Goal: Browse casually: Explore the website without a specific task or goal

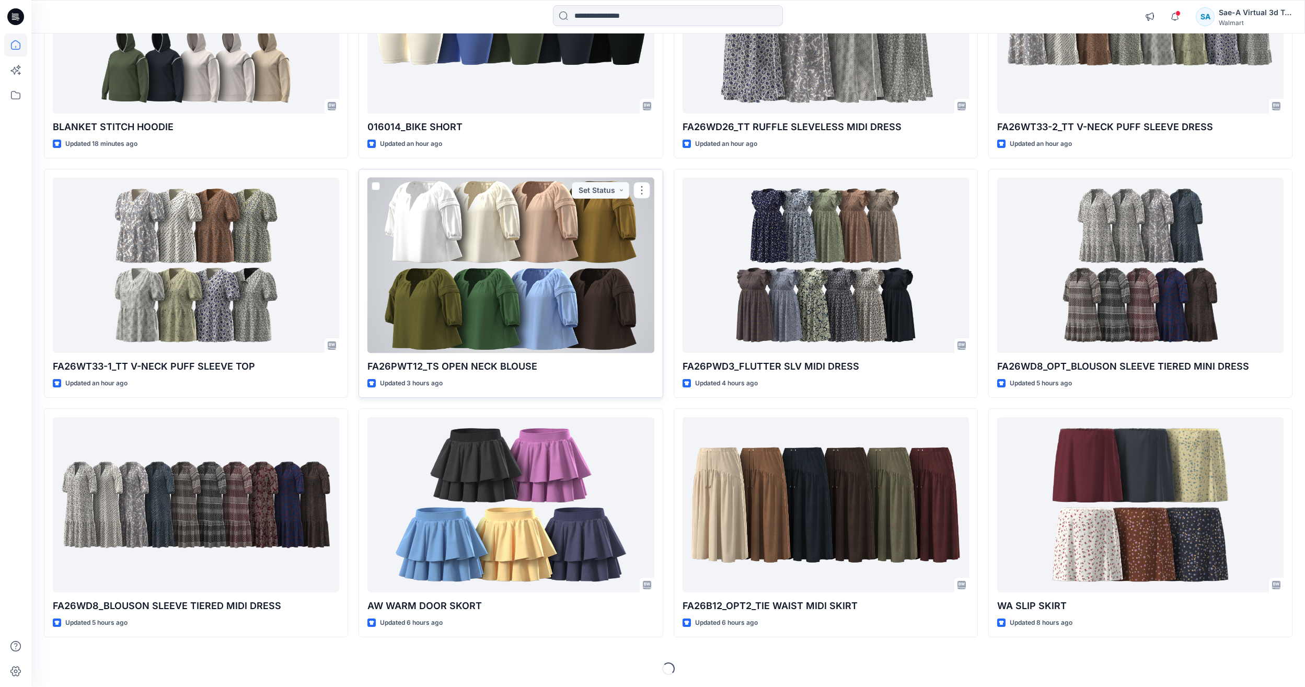
scroll to position [218, 0]
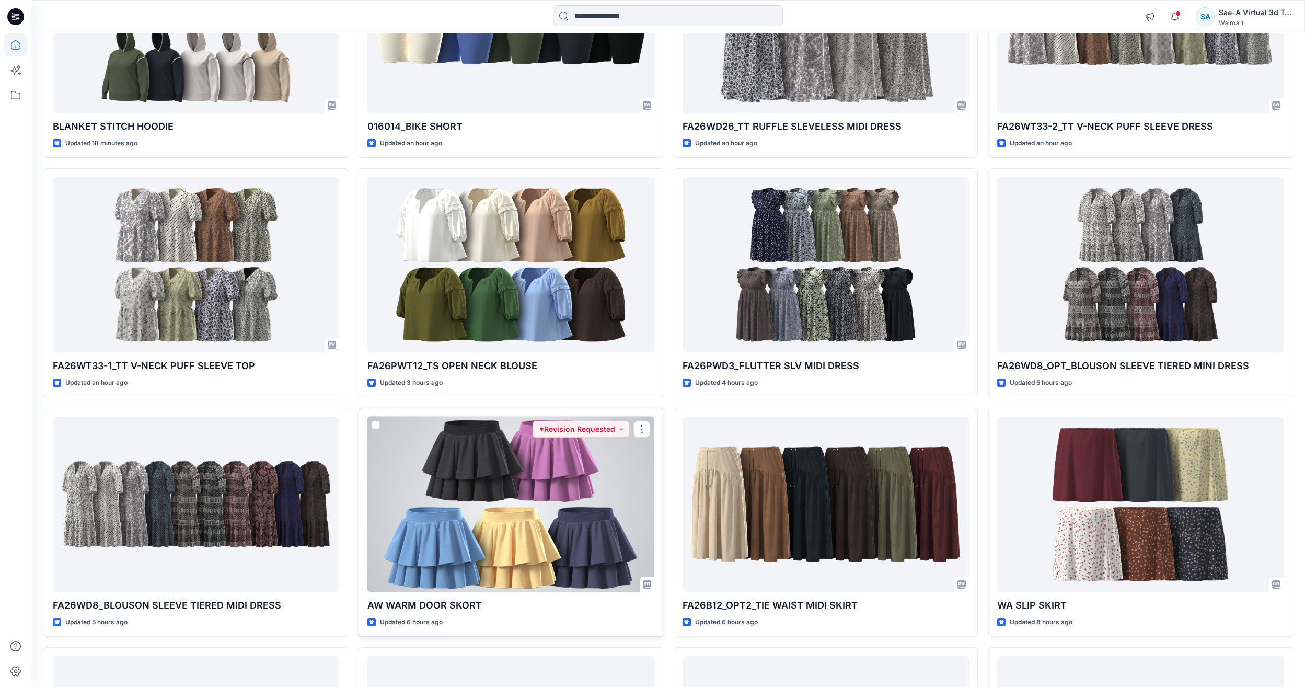
click at [289, 217] on div at bounding box center [510, 504] width 286 height 175
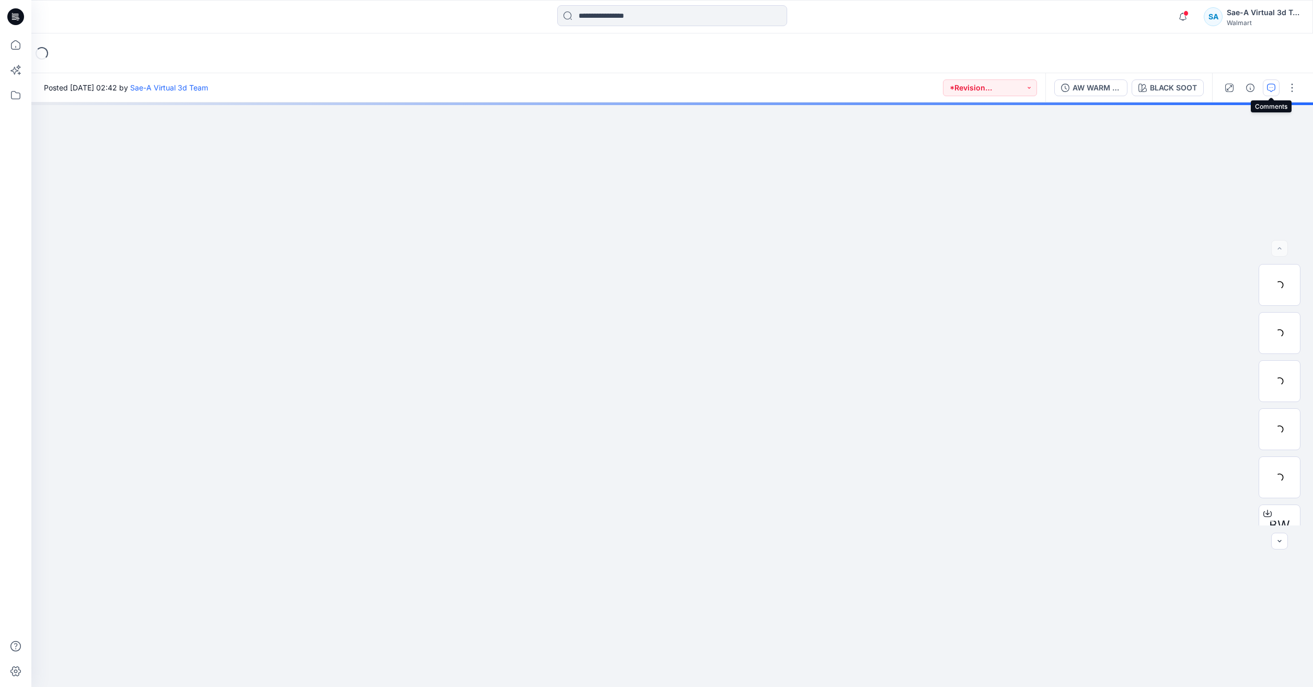
click at [289, 86] on icon "button" at bounding box center [1271, 88] width 8 height 8
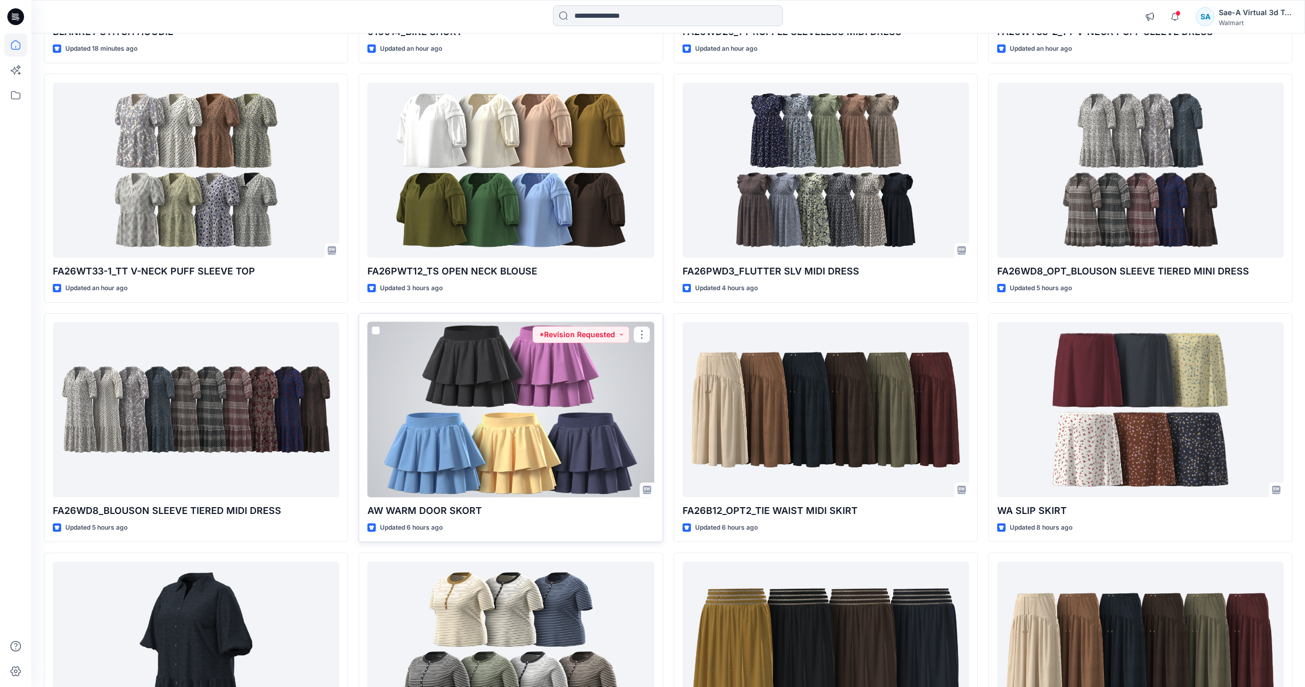
scroll to position [322, 0]
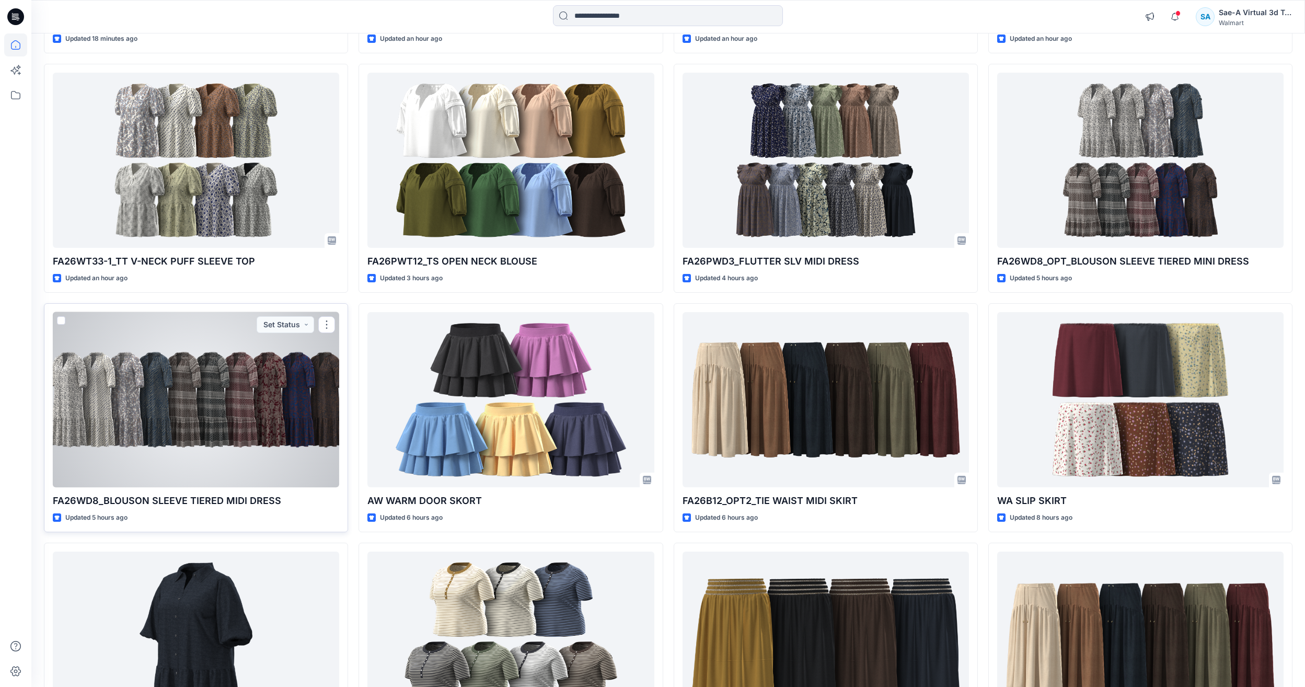
click at [249, 217] on div at bounding box center [196, 399] width 286 height 175
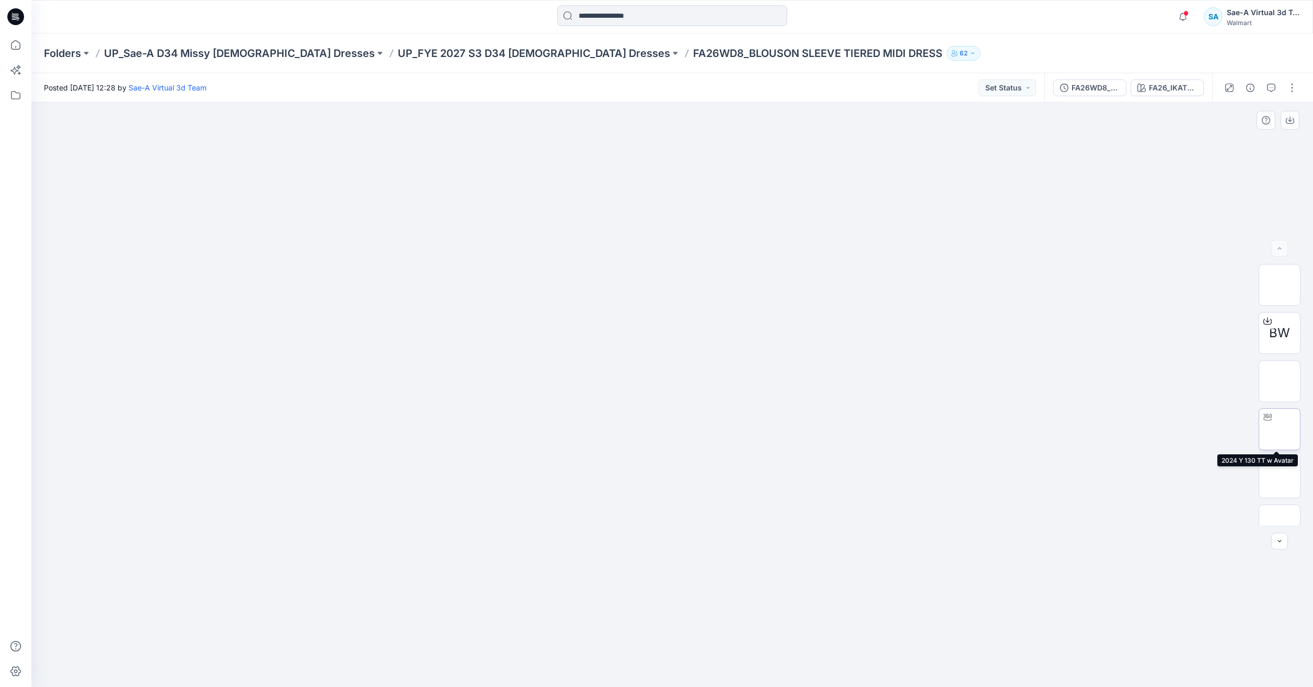
click at [289, 217] on img at bounding box center [1280, 429] width 0 height 0
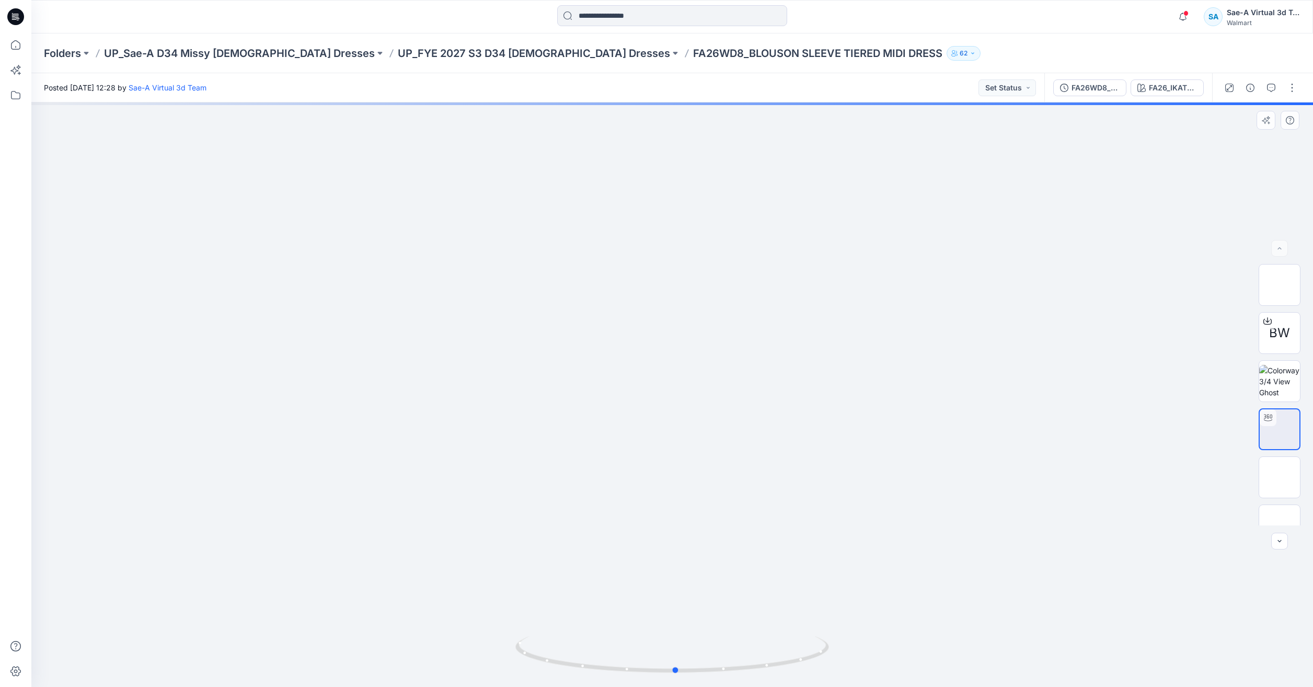
drag, startPoint x: 729, startPoint y: 673, endPoint x: 733, endPoint y: 610, distance: 62.8
click at [289, 217] on div at bounding box center [672, 394] width 1282 height 584
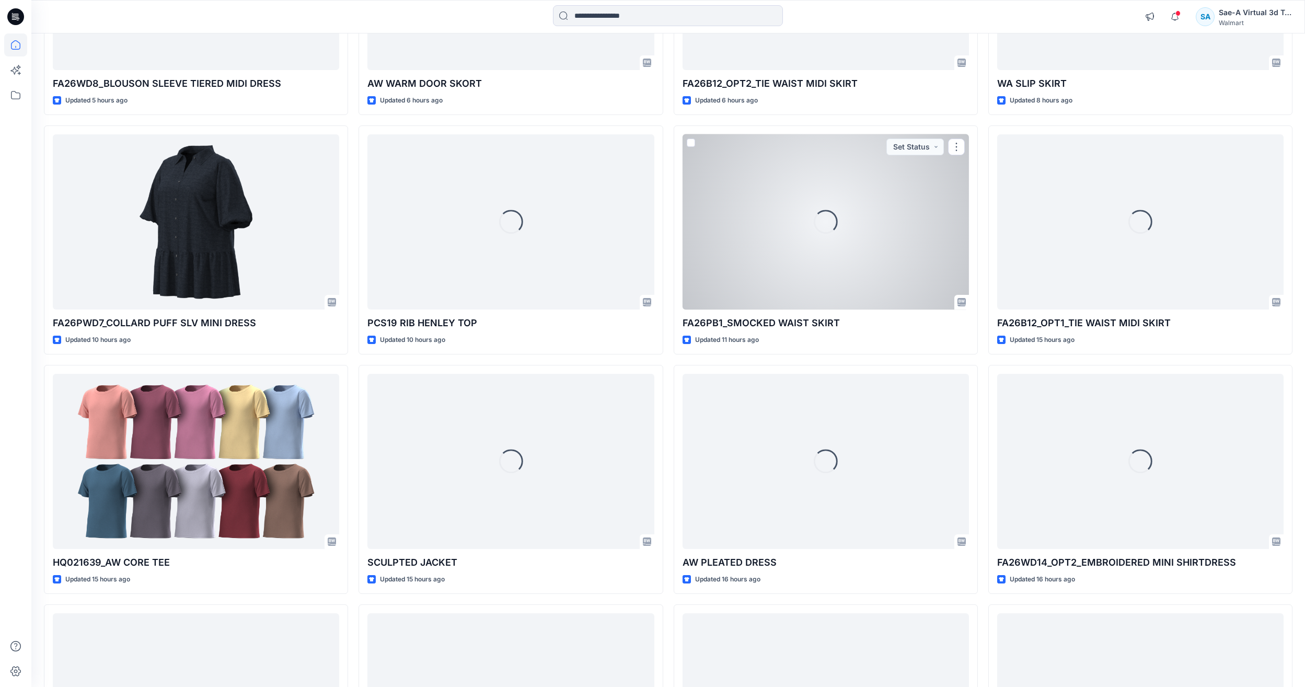
scroll to position [741, 0]
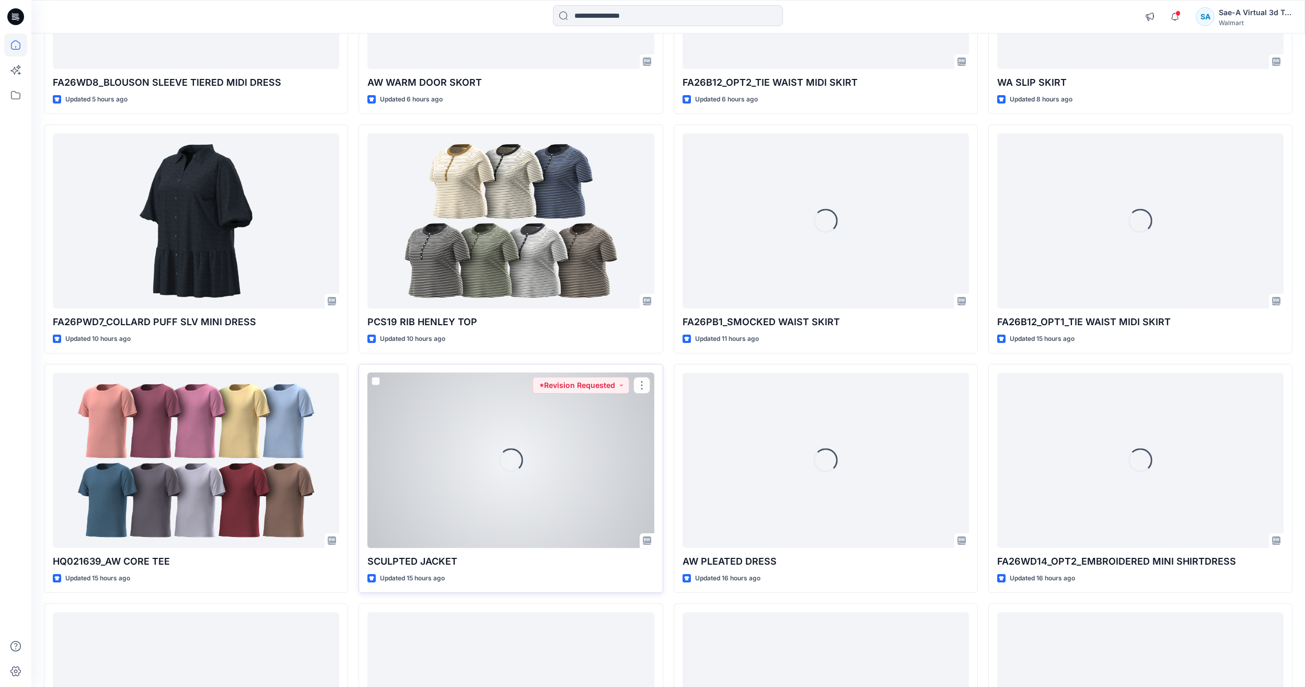
click at [582, 456] on div "Loading..." at bounding box center [510, 460] width 286 height 175
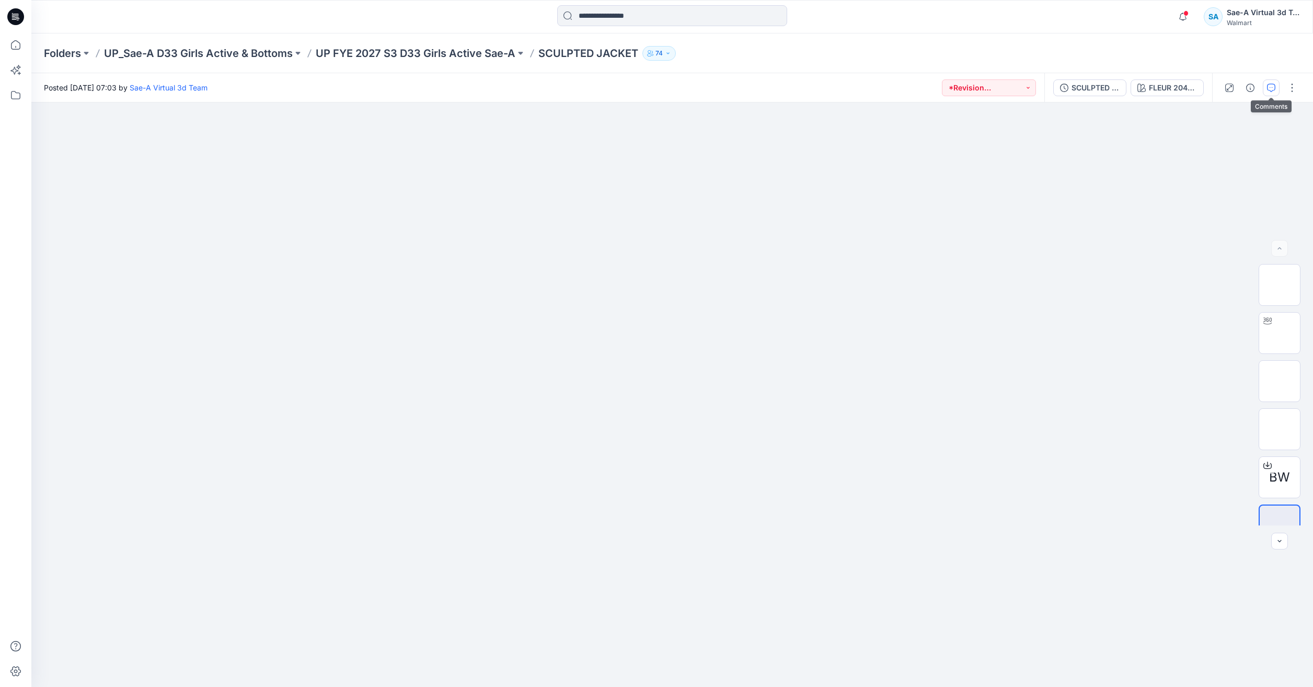
click at [1276, 84] on button "button" at bounding box center [1271, 87] width 17 height 17
